Goal: Information Seeking & Learning: Learn about a topic

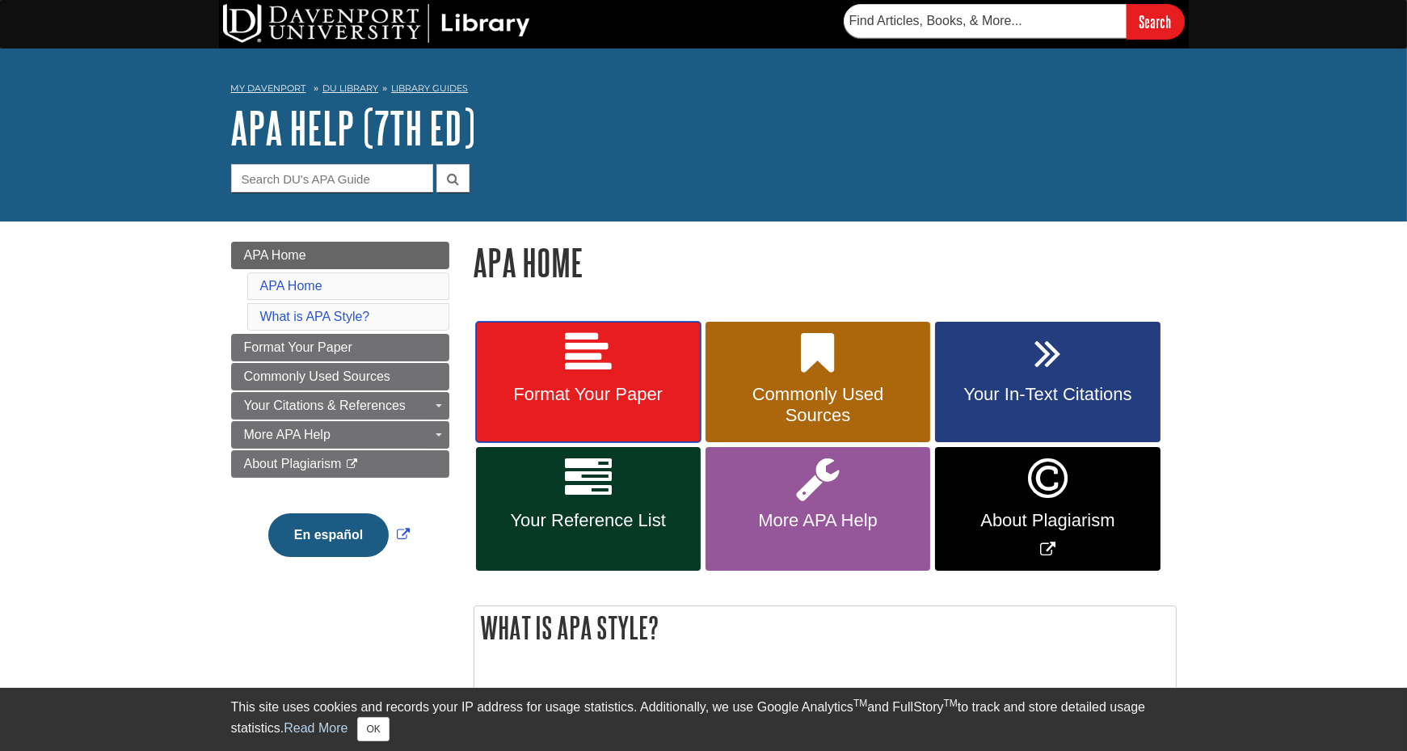
click at [591, 375] on icon at bounding box center [588, 353] width 47 height 47
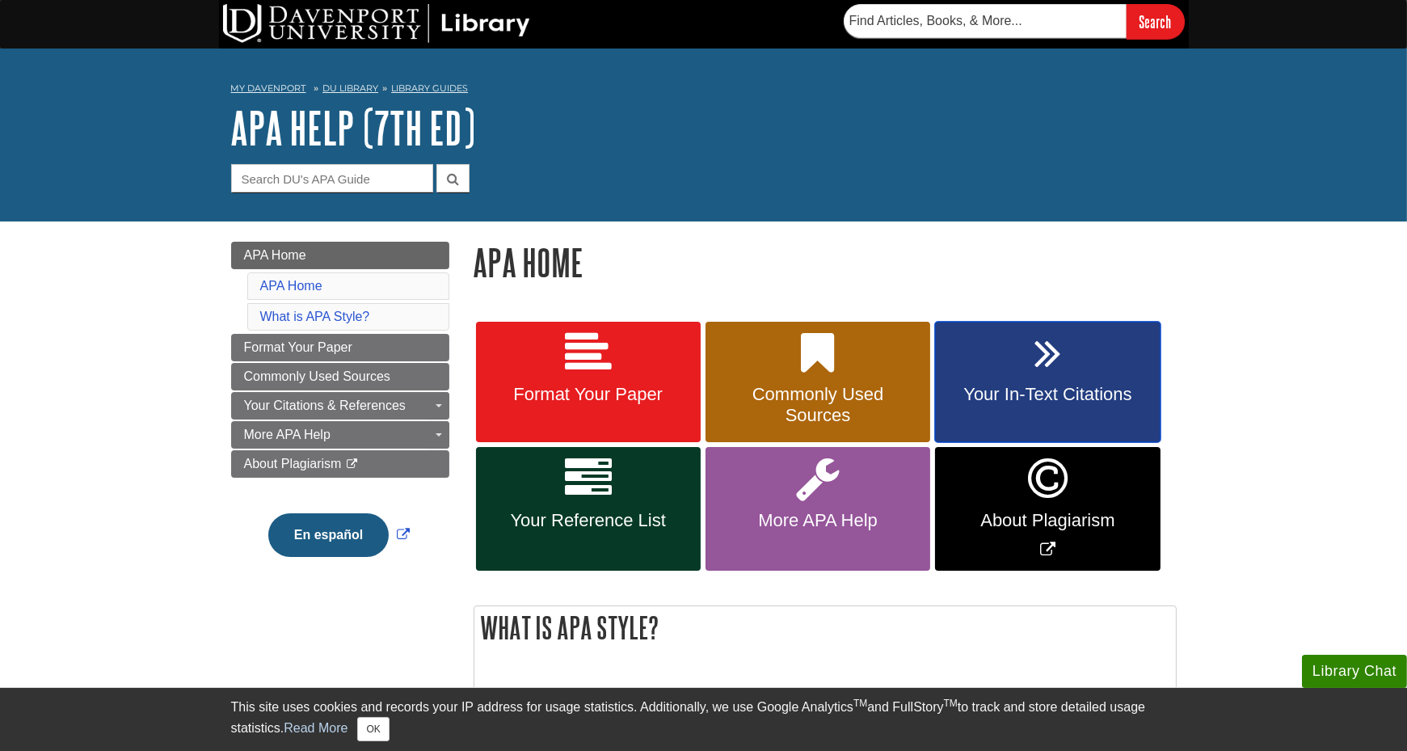
click at [1003, 393] on span "Your In-Text Citations" at bounding box center [1047, 394] width 200 height 21
click at [612, 482] on link "Your Reference List" at bounding box center [588, 509] width 225 height 124
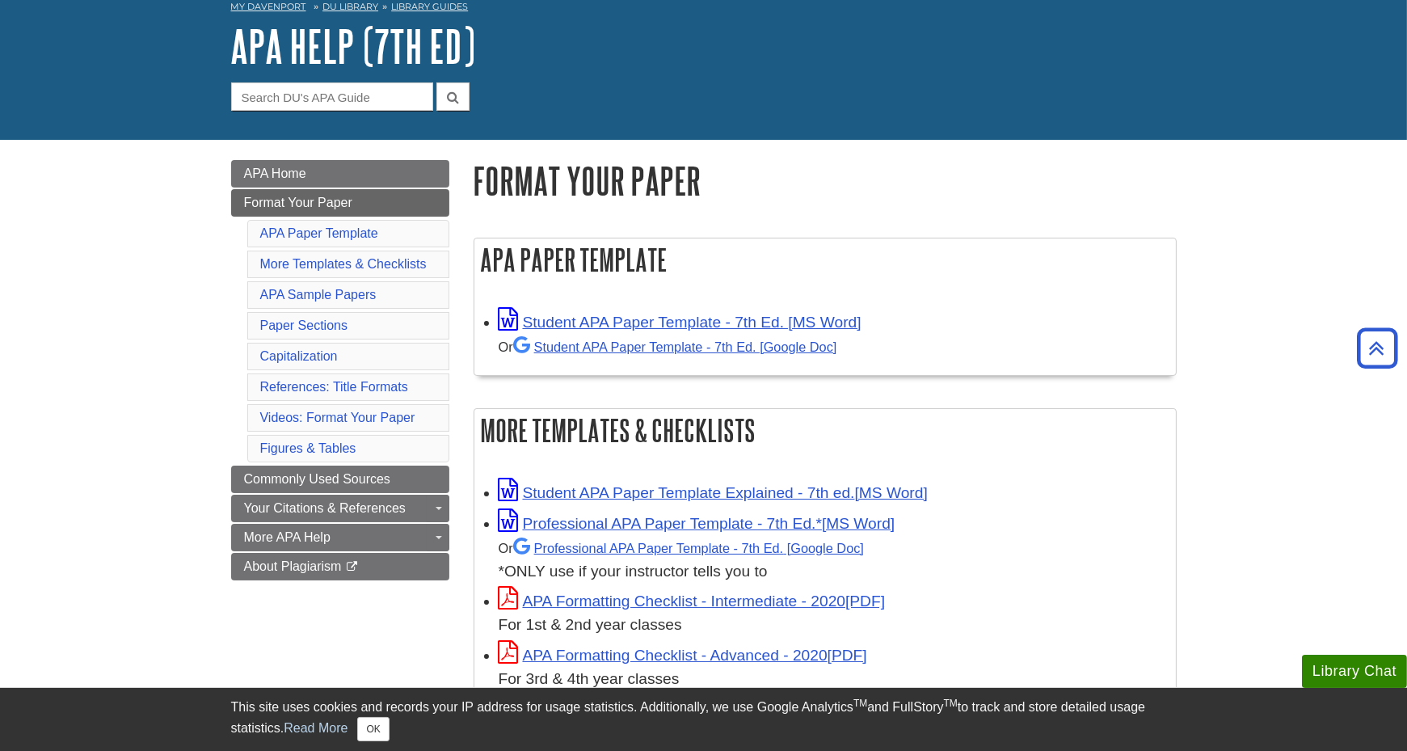
scroll to position [81, 0]
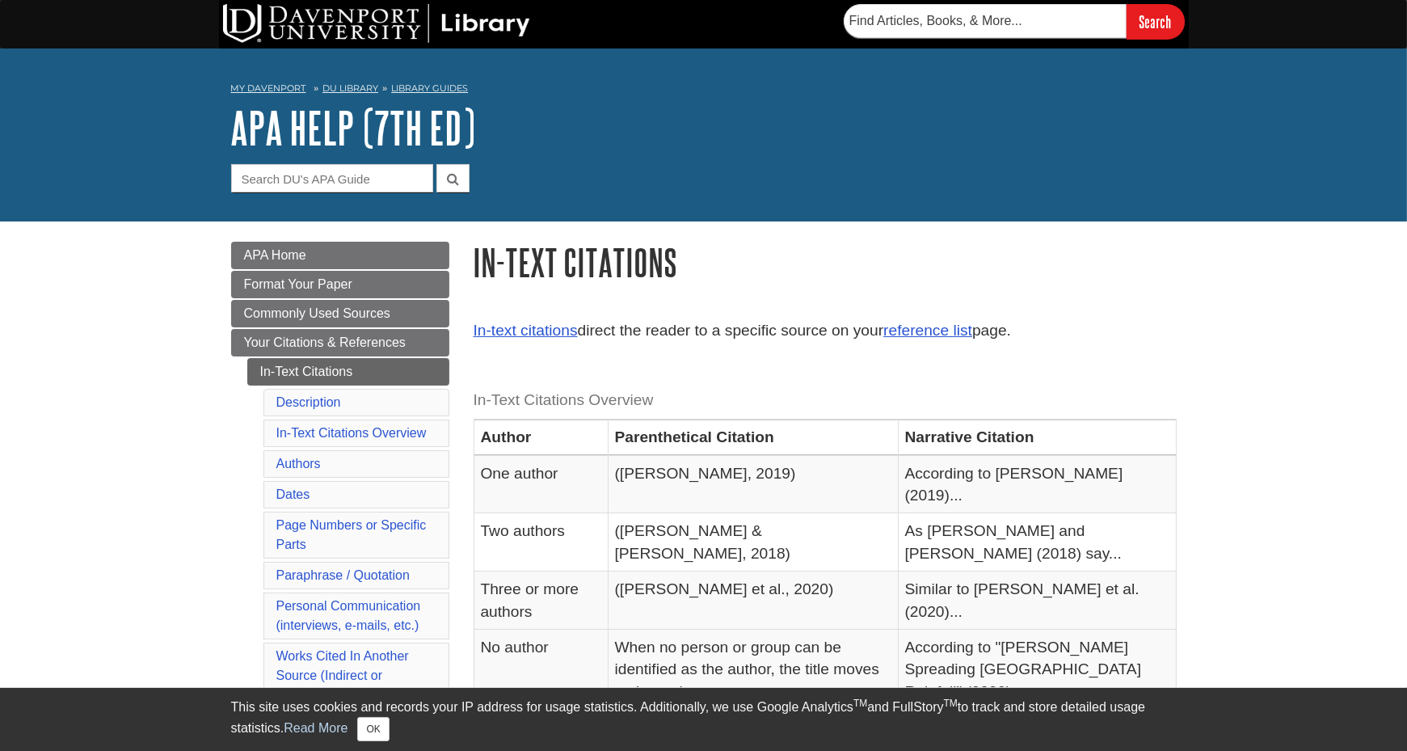
scroll to position [81, 0]
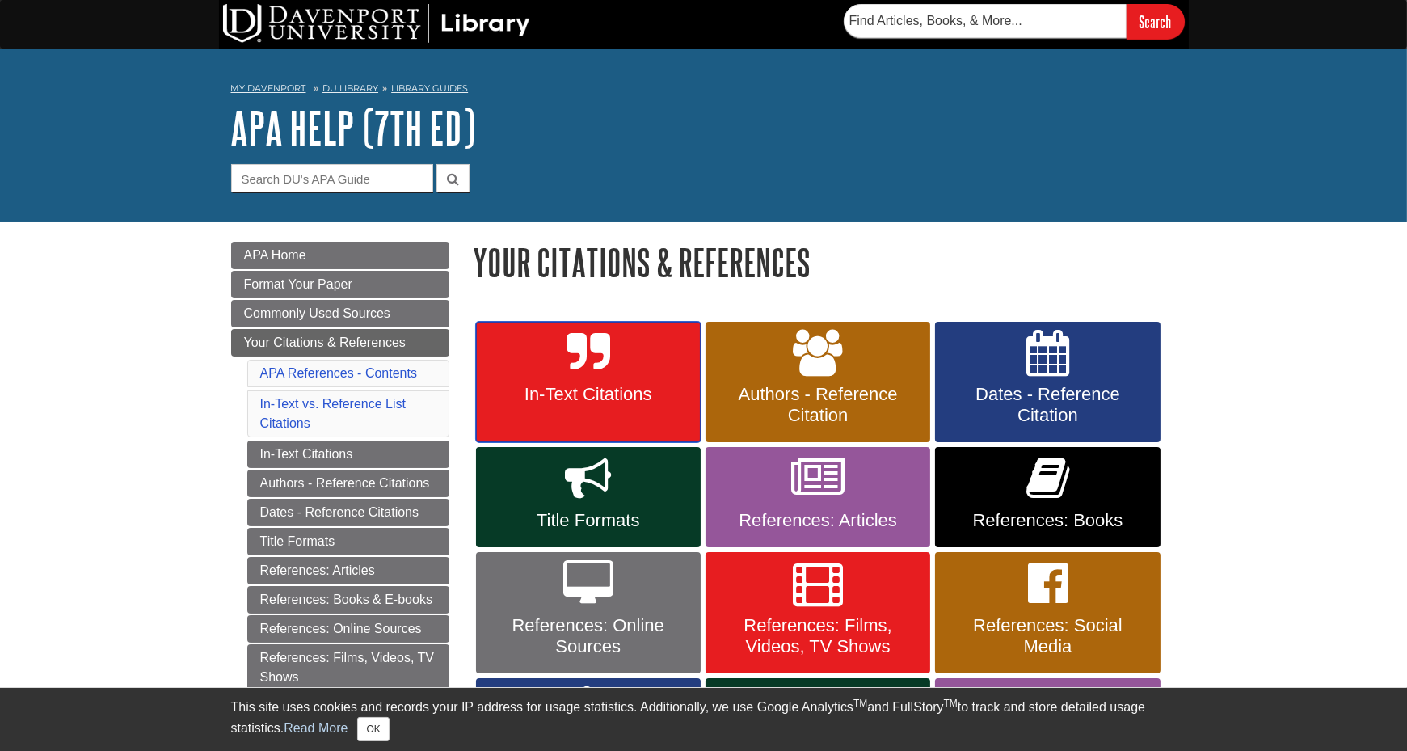
click at [499, 352] on link "In-Text Citations" at bounding box center [588, 382] width 225 height 121
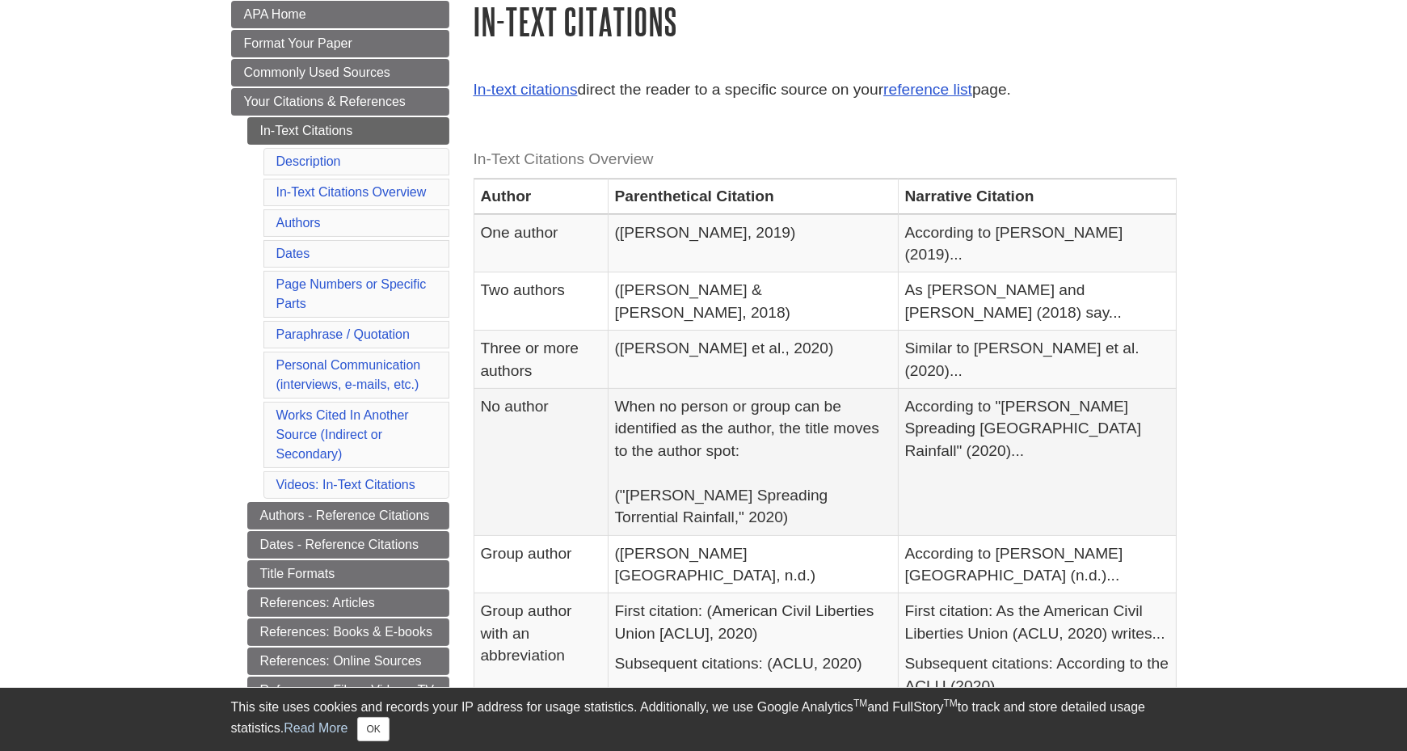
scroll to position [242, 0]
